Goal: Entertainment & Leisure: Consume media (video, audio)

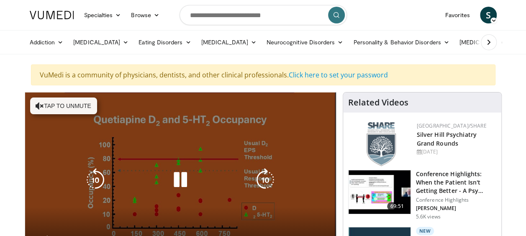
click at [87, 102] on button "Tap to unmute" at bounding box center [63, 105] width 67 height 17
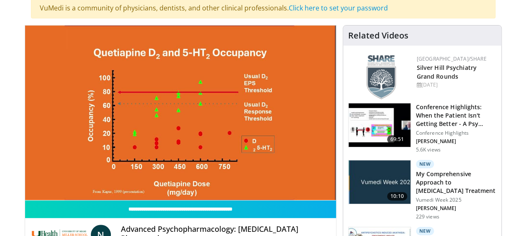
scroll to position [84, 0]
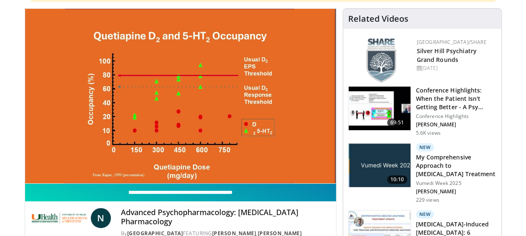
click at [207, 194] on input "**********" at bounding box center [180, 193] width 311 height 18
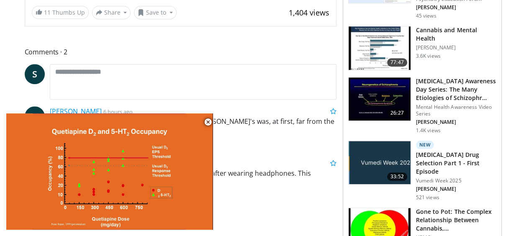
scroll to position [402, 0]
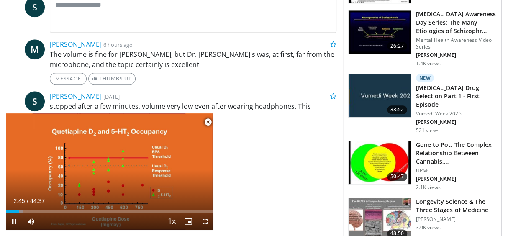
click at [210, 120] on span "Video Player" at bounding box center [207, 122] width 17 height 17
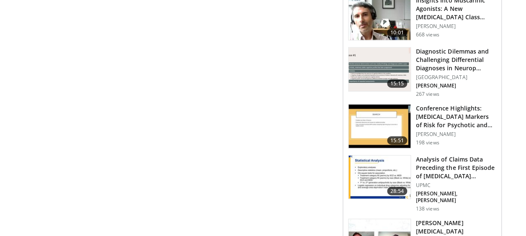
scroll to position [1013, 0]
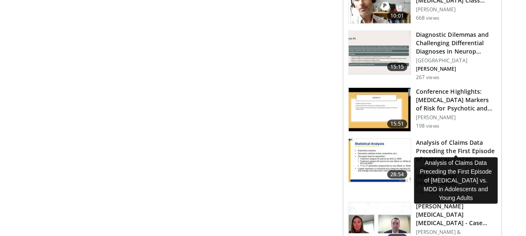
click at [426, 138] on h3 "Analysis of Claims Data Preceding the First Episode of Schizophrenia…" at bounding box center [456, 150] width 80 height 25
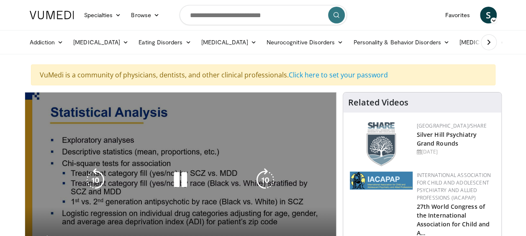
click at [179, 176] on icon "Video Player" at bounding box center [180, 179] width 23 height 23
click at [181, 182] on icon "Video Player" at bounding box center [180, 179] width 23 height 23
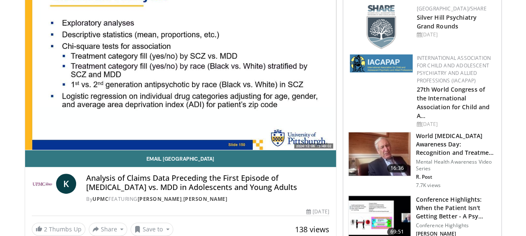
scroll to position [134, 0]
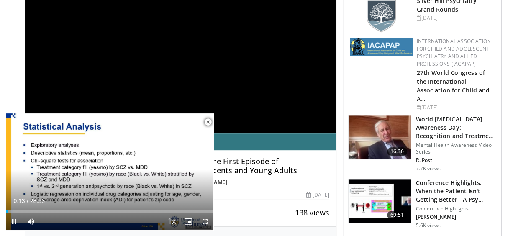
click at [208, 122] on span "Video Player" at bounding box center [207, 122] width 17 height 17
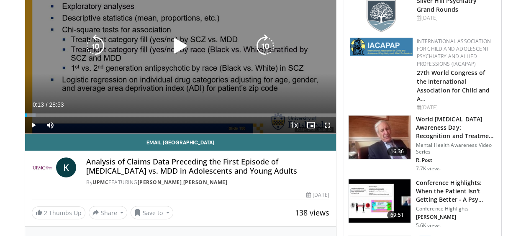
click at [214, 75] on div "10 seconds Tap to unmute" at bounding box center [180, 46] width 311 height 175
click at [230, 88] on div "10 seconds Tap to unmute" at bounding box center [180, 46] width 311 height 175
click at [222, 61] on div "10 seconds Tap to unmute" at bounding box center [180, 46] width 311 height 175
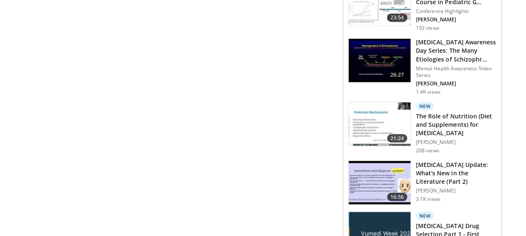
scroll to position [753, 0]
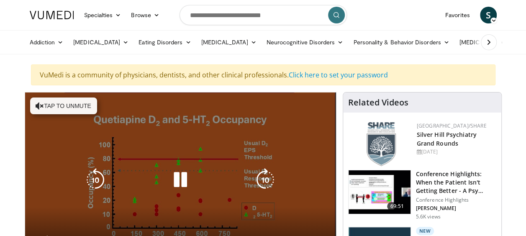
click at [187, 181] on icon "Video Player" at bounding box center [180, 179] width 23 height 23
click at [67, 101] on button "Tap to unmute" at bounding box center [63, 105] width 67 height 17
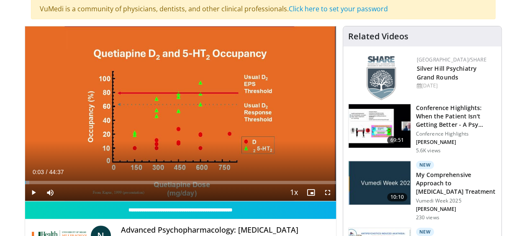
scroll to position [67, 0]
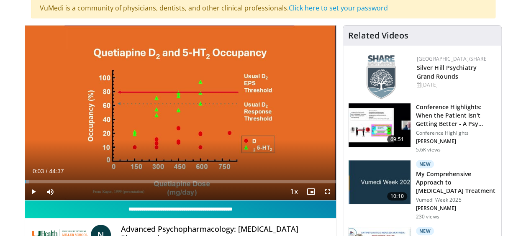
click at [219, 207] on input "**********" at bounding box center [180, 209] width 311 height 18
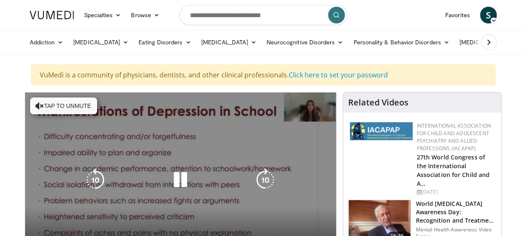
click at [80, 105] on button "Tap to unmute" at bounding box center [63, 105] width 67 height 17
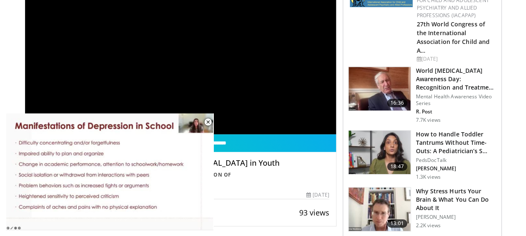
scroll to position [134, 0]
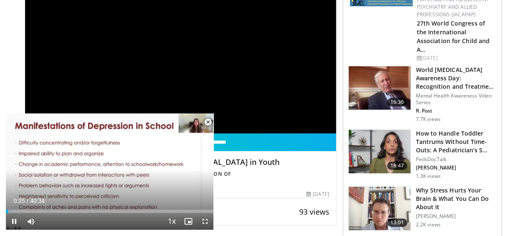
click at [209, 123] on span "Video Player" at bounding box center [207, 122] width 17 height 17
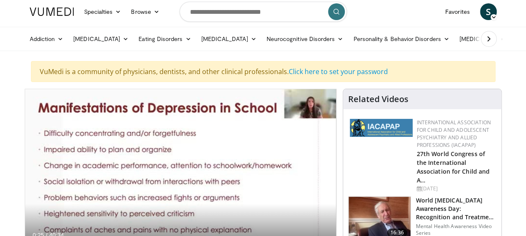
scroll to position [0, 0]
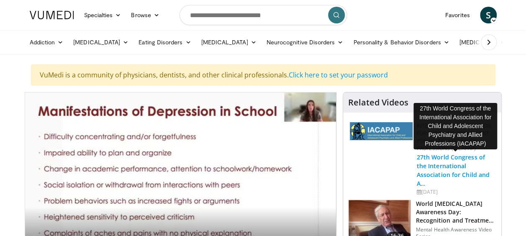
click at [450, 168] on link "27th World Congress of the International Association for Child and A…" at bounding box center [453, 170] width 73 height 34
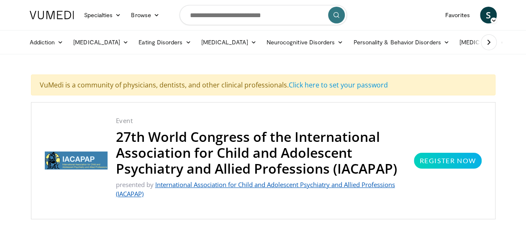
click at [310, 182] on link "International Association for Child and Adolescent Psychiatry and Allied Profes…" at bounding box center [255, 189] width 279 height 18
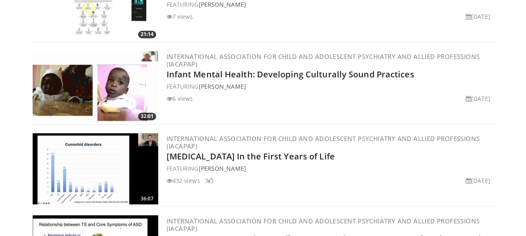
scroll to position [619, 0]
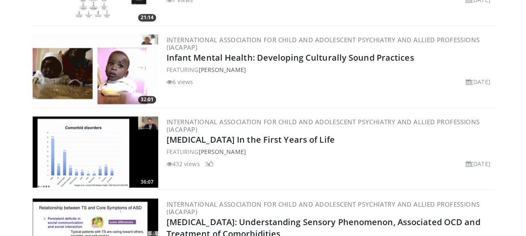
click at [76, 149] on img at bounding box center [95, 151] width 125 height 71
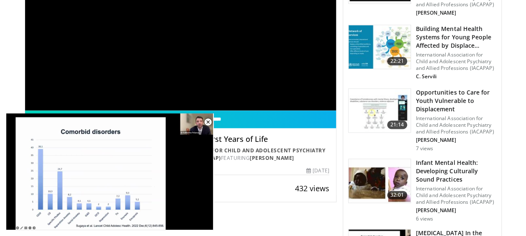
scroll to position [485, 0]
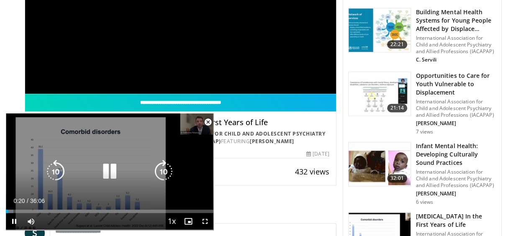
click at [186, 188] on div "10 seconds Tap to unmute" at bounding box center [109, 171] width 207 height 116
click at [120, 162] on icon "Video Player" at bounding box center [109, 171] width 23 height 23
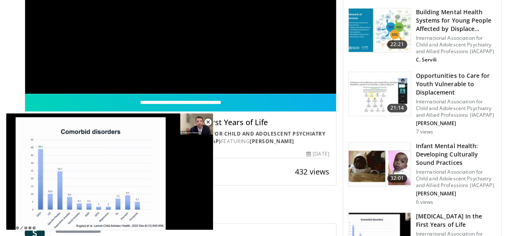
click at [174, 63] on div "**********" at bounding box center [180, 5] width 311 height 175
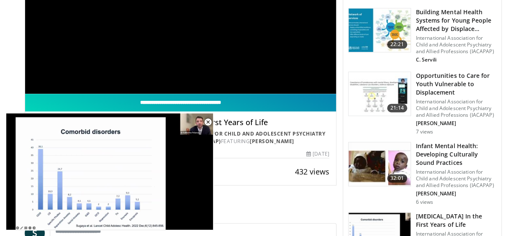
click at [205, 100] on input "**********" at bounding box center [180, 103] width 311 height 18
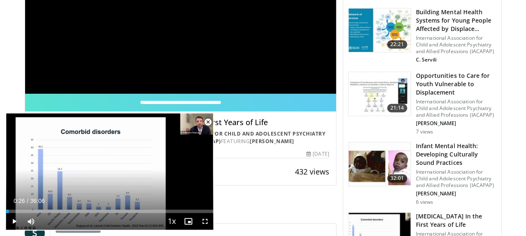
drag, startPoint x: 16, startPoint y: 212, endPoint x: 5, endPoint y: 210, distance: 11.1
click at [5, 210] on body "Specialties Adult & Family Medicine Allergy, Asthma, Immunology Anesthesiology …" at bounding box center [263, 66] width 526 height 1102
click at [207, 121] on span "Video Player" at bounding box center [207, 122] width 17 height 17
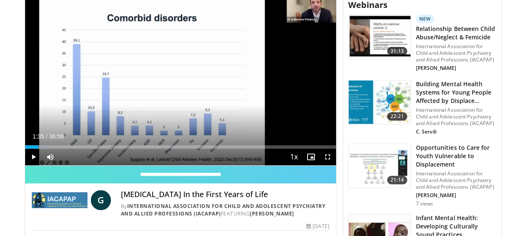
scroll to position [402, 0]
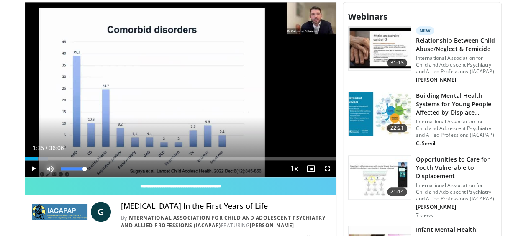
click at [49, 166] on span "Video Player" at bounding box center [50, 168] width 17 height 17
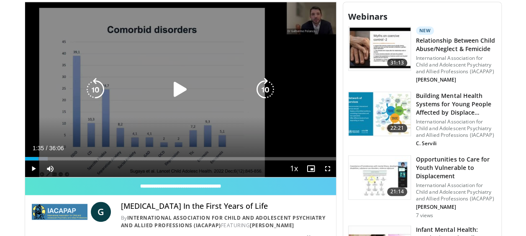
click at [177, 88] on icon "Video Player" at bounding box center [180, 89] width 23 height 23
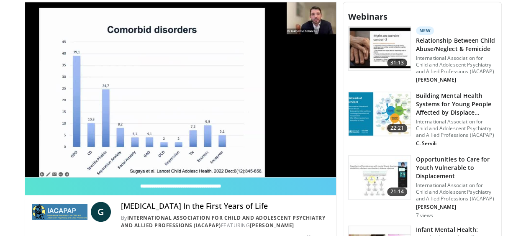
click at [86, 152] on video-js "**********" at bounding box center [180, 89] width 311 height 175
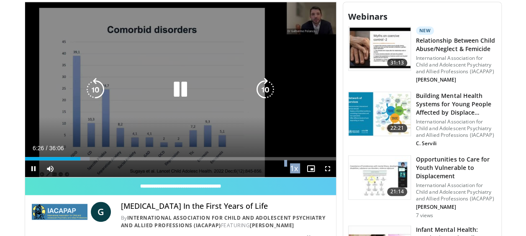
click at [183, 95] on icon "Video Player" at bounding box center [180, 89] width 23 height 23
click at [183, 91] on icon "Video Player" at bounding box center [180, 89] width 23 height 23
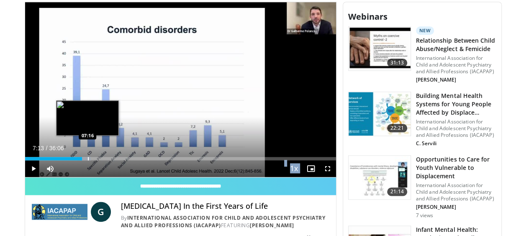
click at [87, 155] on div "Loaded : 21.20% 06:39 07:16" at bounding box center [180, 156] width 311 height 8
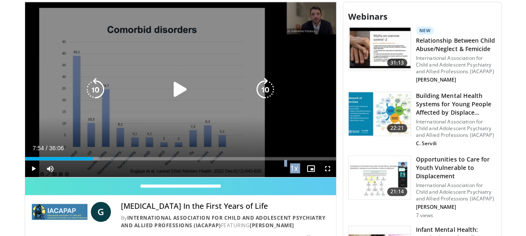
click at [0, 0] on div "Progress Bar" at bounding box center [0, 0] width 0 height 0
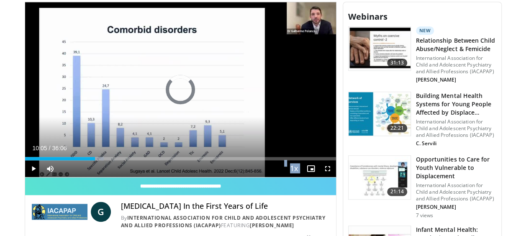
click at [112, 154] on div "Loaded : 25.35% 08:09 10:05" at bounding box center [180, 156] width 311 height 8
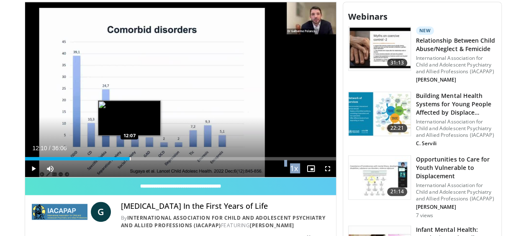
click at [130, 157] on div "Progress Bar" at bounding box center [130, 158] width 1 height 3
click at [140, 158] on div "Progress Bar" at bounding box center [140, 158] width 1 height 3
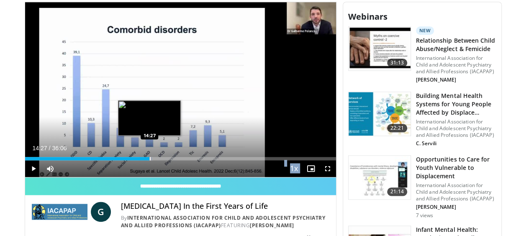
click at [150, 157] on div "Progress Bar" at bounding box center [150, 158] width 1 height 3
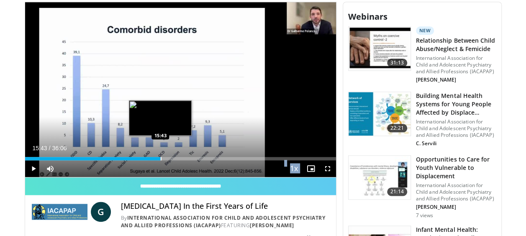
click at [161, 157] on div "Progress Bar" at bounding box center [161, 158] width 1 height 3
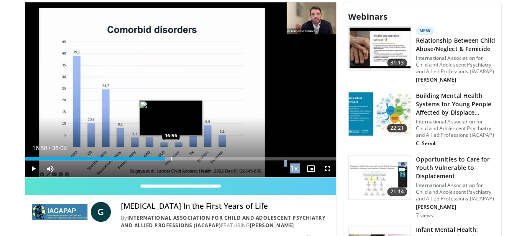
click at [170, 157] on div "Progress Bar" at bounding box center [167, 158] width 14 height 3
click at [174, 157] on div "Progress Bar" at bounding box center [174, 158] width 1 height 3
click at [179, 157] on div "Progress Bar" at bounding box center [179, 158] width 1 height 3
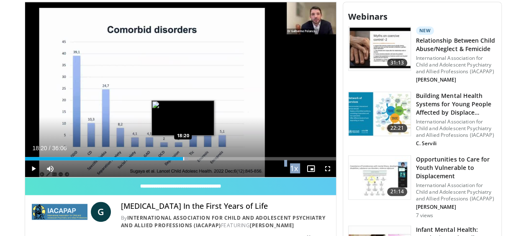
click at [183, 157] on div "Progress Bar" at bounding box center [183, 158] width 1 height 3
click at [187, 157] on div "Progress Bar" at bounding box center [187, 158] width 1 height 3
click at [190, 156] on div "Loaded : 55.32% 19:07 19:07" at bounding box center [180, 156] width 311 height 8
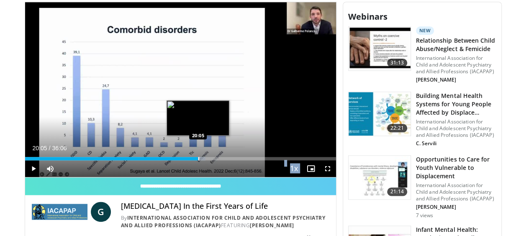
click at [198, 157] on div "Progress Bar" at bounding box center [198, 158] width 1 height 3
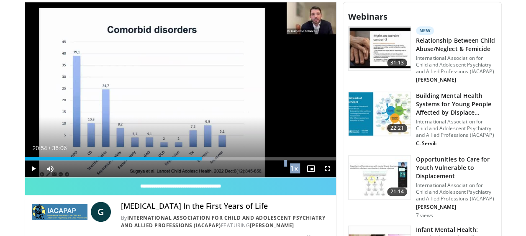
click at [205, 157] on div "Progress Bar" at bounding box center [207, 158] width 13 height 3
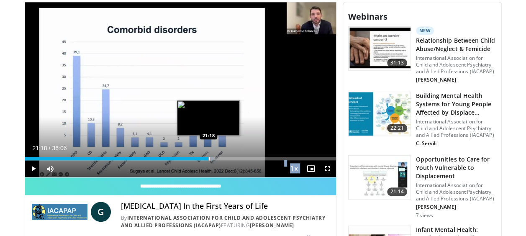
click at [208, 154] on div "Loaded : 60.94% 20:59 21:18" at bounding box center [180, 156] width 311 height 8
click at [212, 154] on div "Loaded : 62.23% 21:21 21:41" at bounding box center [180, 156] width 311 height 8
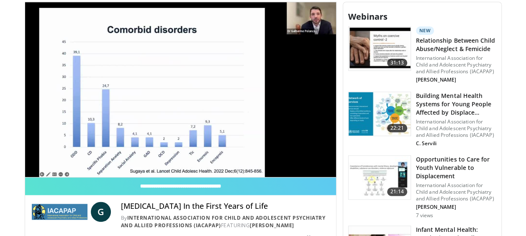
click at [221, 154] on video-js "**********" at bounding box center [180, 89] width 311 height 175
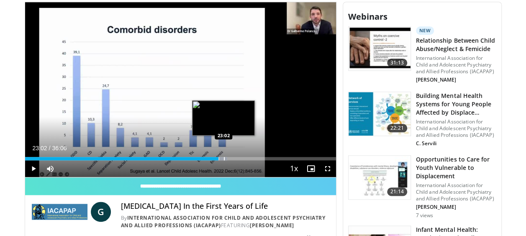
click at [223, 154] on div "Loaded : 65.10% 22:28 23:02" at bounding box center [180, 156] width 311 height 8
click at [229, 156] on video-js "**********" at bounding box center [180, 89] width 311 height 175
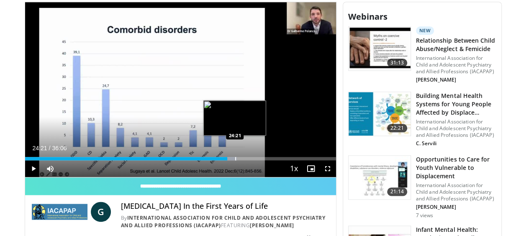
click at [235, 158] on div "Progress Bar" at bounding box center [235, 158] width 1 height 3
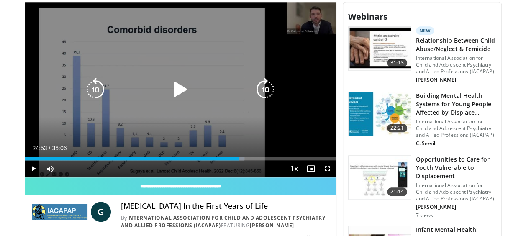
click at [239, 154] on div "Loaded : 70.53% 24:53 24:30" at bounding box center [180, 156] width 311 height 8
click at [240, 154] on div "Loaded : 71.91% 24:57 24:30" at bounding box center [180, 156] width 311 height 8
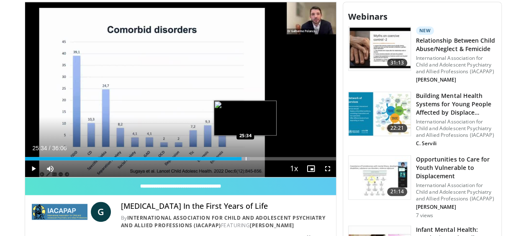
click at [246, 157] on div "Progress Bar" at bounding box center [246, 158] width 1 height 3
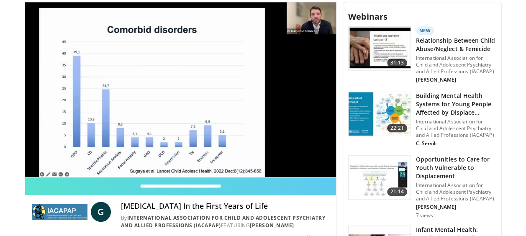
click at [248, 154] on video-js "**********" at bounding box center [180, 89] width 311 height 175
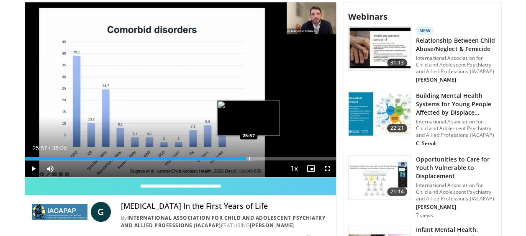
click at [248, 154] on div "Loaded : 74.22% 25:57 25:57" at bounding box center [180, 156] width 311 height 8
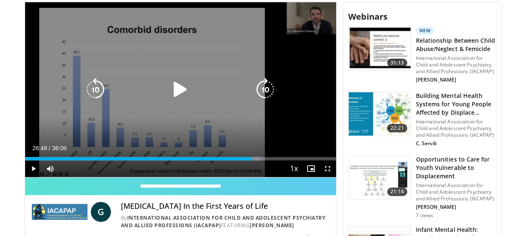
click at [256, 157] on div "Progress Bar" at bounding box center [253, 158] width 13 height 3
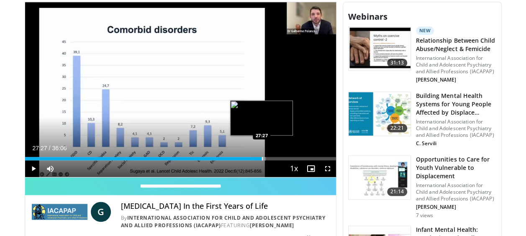
click at [262, 158] on div "Progress Bar" at bounding box center [262, 158] width 1 height 3
click at [268, 157] on div "Progress Bar" at bounding box center [264, 158] width 13 height 3
click at [271, 154] on div "Loaded : 81.13% 28:37 28:37" at bounding box center [180, 156] width 311 height 8
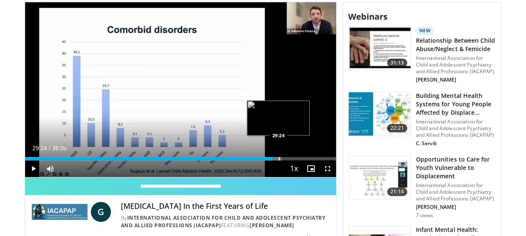
click at [277, 157] on div "Loaded : 82.51% 28:43 29:24" at bounding box center [180, 158] width 311 height 3
click at [282, 157] on div "Progress Bar" at bounding box center [282, 158] width 1 height 3
click at [286, 157] on div "Progress Bar" at bounding box center [286, 158] width 1 height 3
click at [291, 154] on div "Loaded : 87.12% 30:57 30:54" at bounding box center [180, 156] width 311 height 8
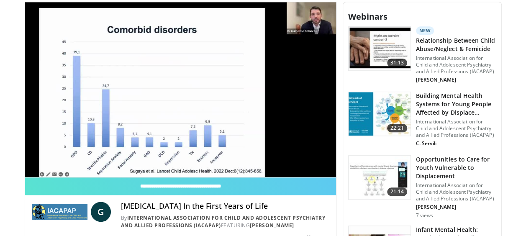
click at [312, 160] on video-js "**********" at bounding box center [180, 89] width 311 height 175
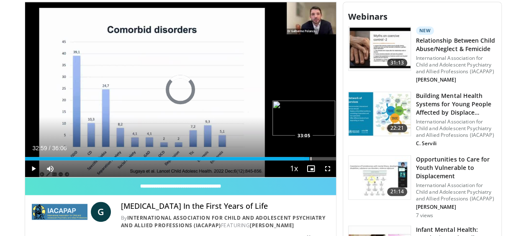
click at [309, 157] on div "Loaded : 89.89% 32:59 33:05" at bounding box center [180, 158] width 311 height 3
click at [315, 157] on div "Progress Bar" at bounding box center [314, 158] width 10 height 3
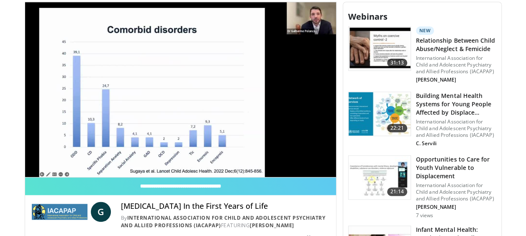
click at [322, 154] on video-js "**********" at bounding box center [180, 89] width 311 height 175
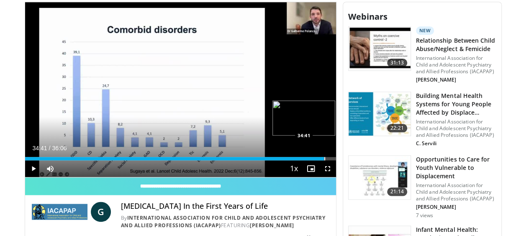
click at [324, 154] on div "Loaded : 96.34% 34:41 34:41" at bounding box center [180, 156] width 311 height 8
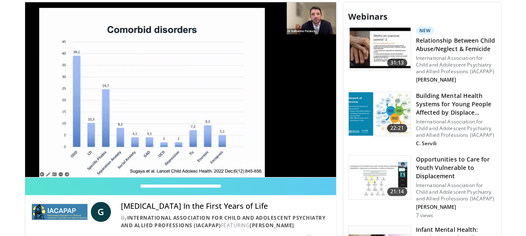
click at [324, 154] on video-js "**********" at bounding box center [180, 89] width 311 height 175
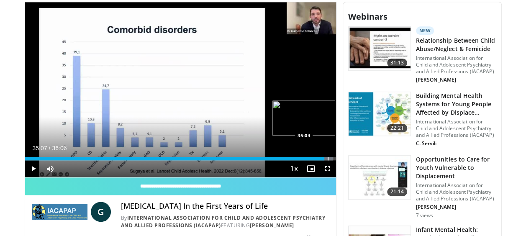
click at [327, 154] on div "Loaded : 99.11% 35:07 35:04" at bounding box center [180, 156] width 311 height 8
click at [331, 153] on div "Loaded : 100.00% 35:36 35:34" at bounding box center [180, 156] width 311 height 8
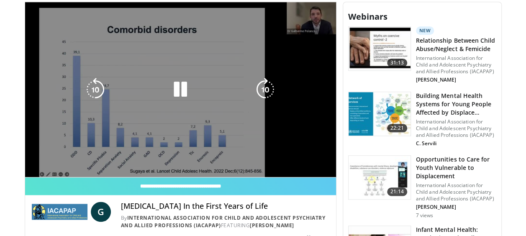
click at [335, 157] on div "**********" at bounding box center [181, 136] width 312 height 268
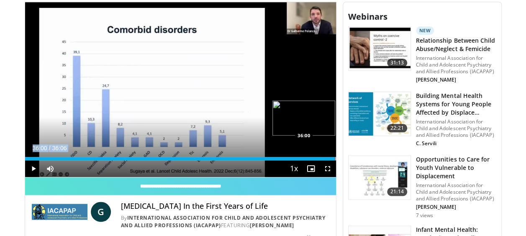
click at [335, 157] on div "Progress Bar" at bounding box center [335, 158] width 1 height 3
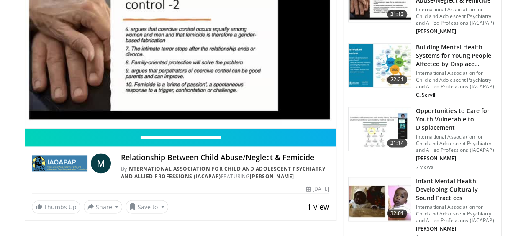
scroll to position [452, 0]
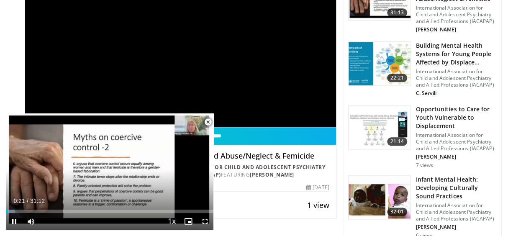
click at [207, 122] on span "Video Player" at bounding box center [207, 122] width 17 height 17
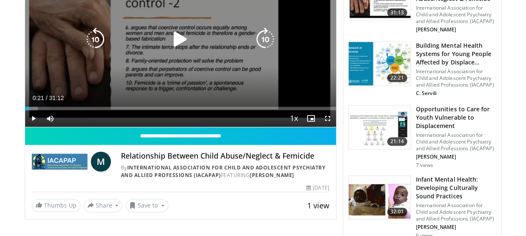
click at [177, 34] on icon "Video Player" at bounding box center [180, 39] width 23 height 23
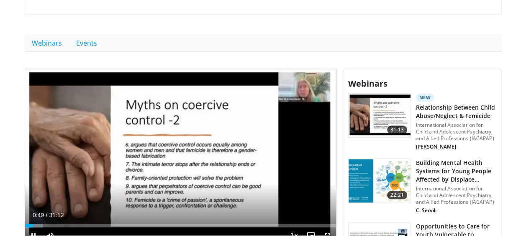
scroll to position [351, 0]
